Goal: Information Seeking & Learning: Check status

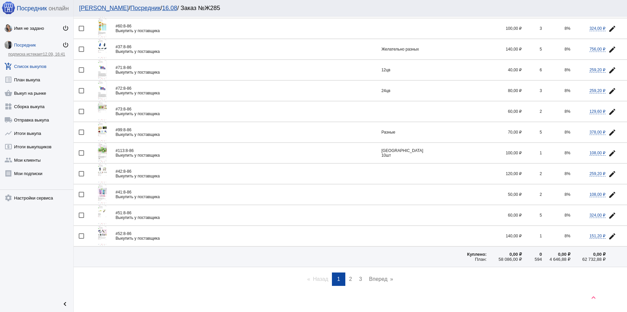
scroll to position [865, 0]
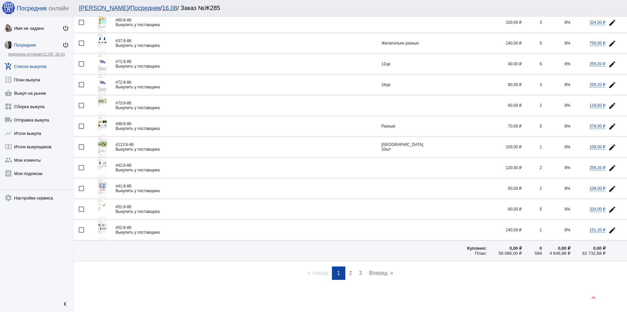
click at [103, 229] on img at bounding box center [102, 230] width 9 height 20
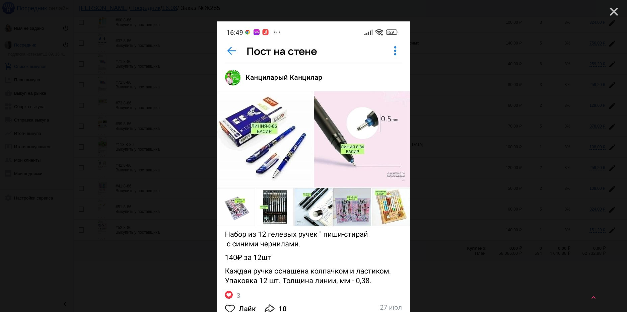
click at [610, 11] on mat-icon "close" at bounding box center [611, 9] width 8 height 8
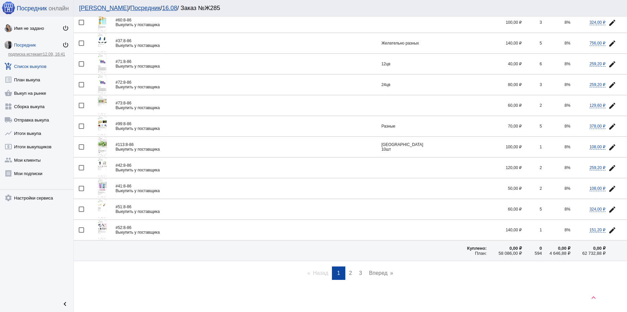
click at [100, 204] on img at bounding box center [102, 209] width 9 height 20
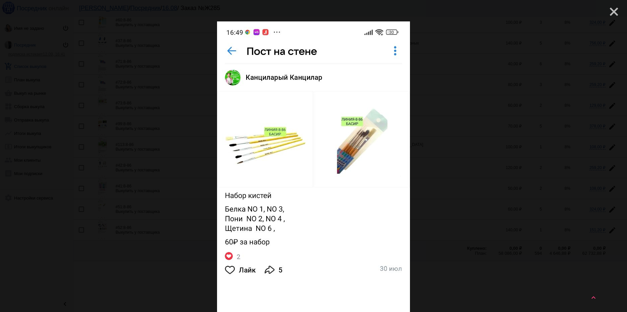
click at [608, 10] on mat-icon "close" at bounding box center [611, 9] width 8 height 8
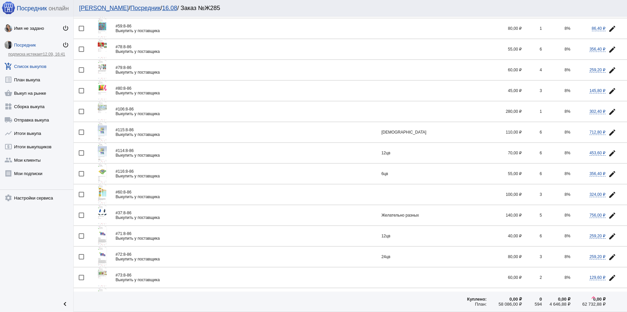
scroll to position [664, 0]
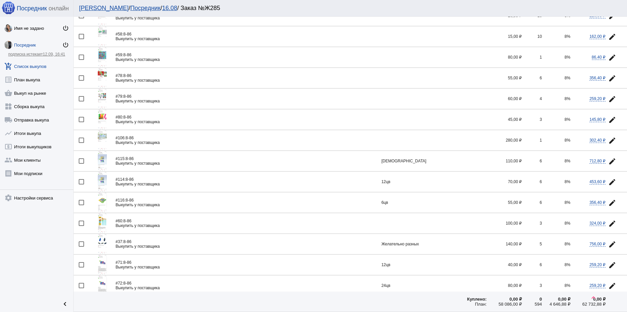
click at [101, 115] on img at bounding box center [102, 119] width 9 height 20
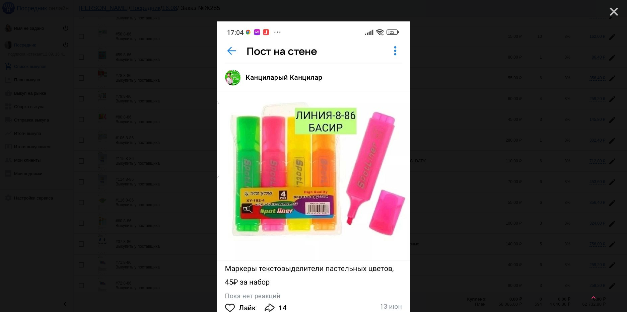
click at [609, 12] on mat-icon "close" at bounding box center [611, 9] width 8 height 8
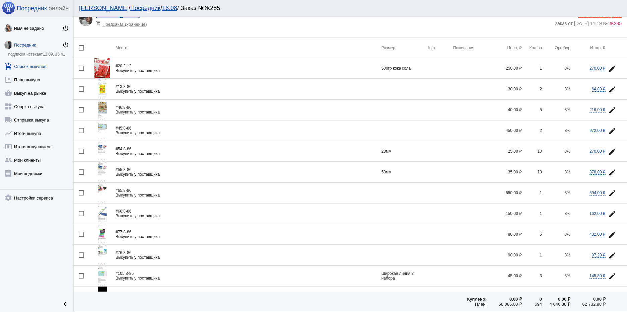
scroll to position [0, 0]
